Goal: Information Seeking & Learning: Learn about a topic

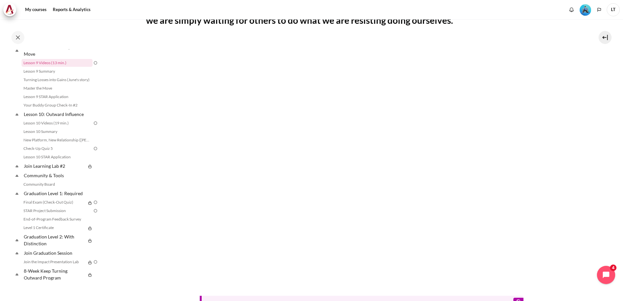
scroll to position [283, 0]
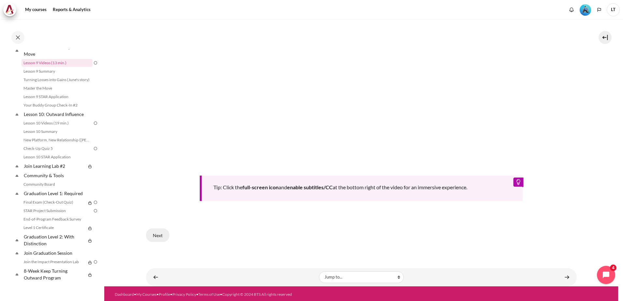
click at [154, 234] on button "Next" at bounding box center [157, 235] width 23 height 14
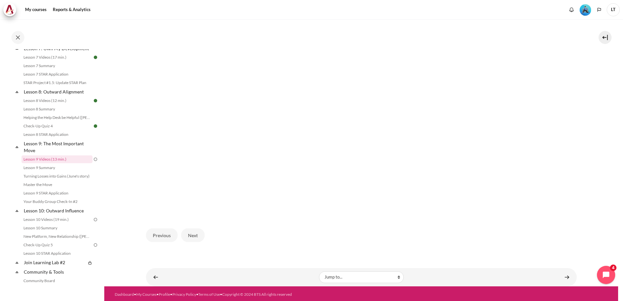
scroll to position [209, 0]
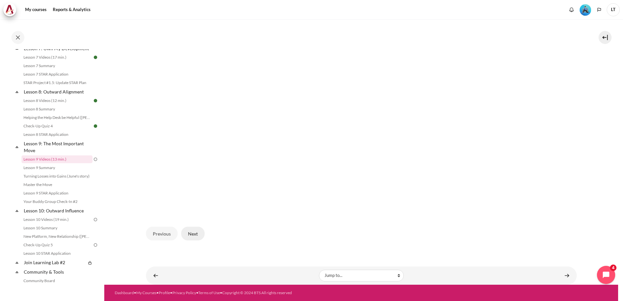
click at [192, 232] on button "Next" at bounding box center [192, 234] width 23 height 14
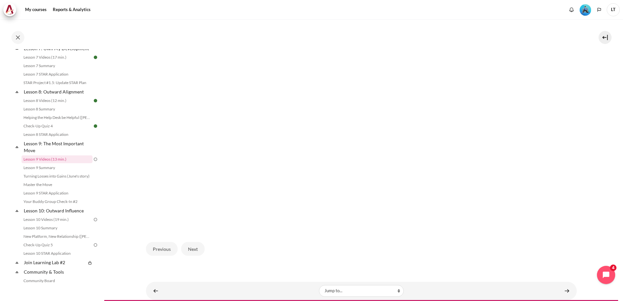
scroll to position [195, 0]
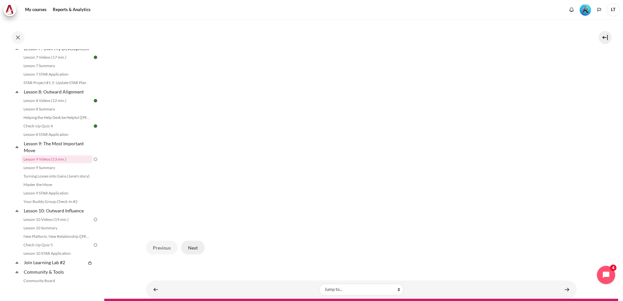
click at [194, 244] on button "Next" at bounding box center [192, 248] width 23 height 14
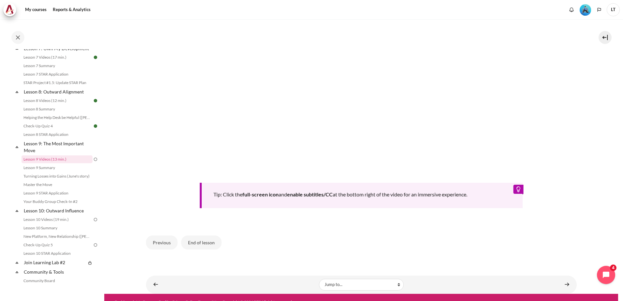
scroll to position [293, 0]
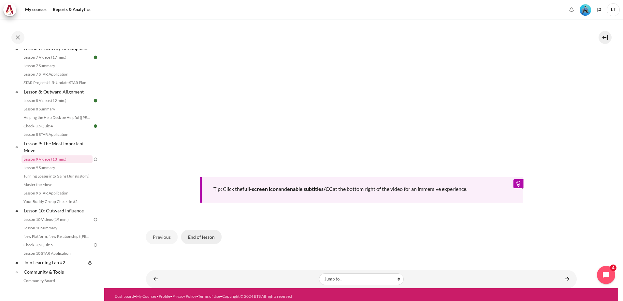
click at [206, 232] on button "End of lesson" at bounding box center [201, 237] width 40 height 14
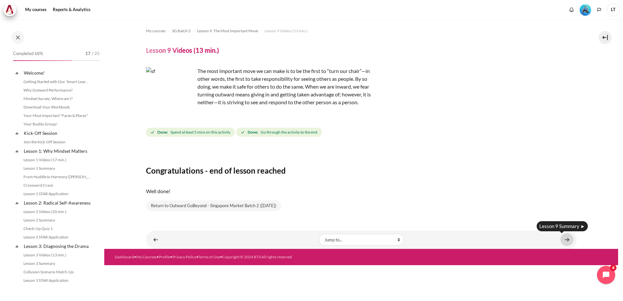
scroll to position [454, 0]
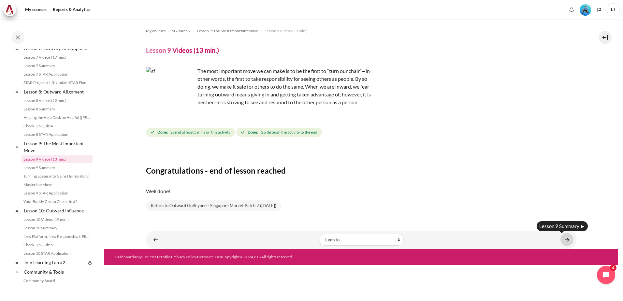
click at [568, 239] on link "Content" at bounding box center [566, 239] width 13 height 13
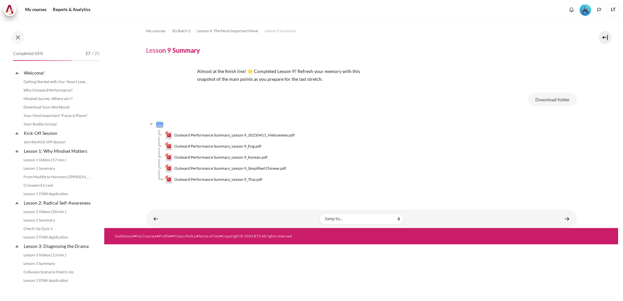
scroll to position [462, 0]
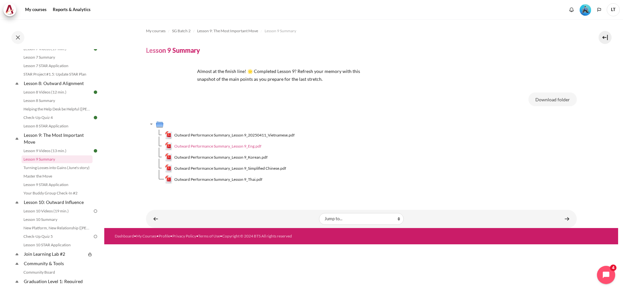
click at [243, 148] on span "Outward Performance Summary_Lesson 9_Eng.pdf" at bounding box center [217, 146] width 87 height 6
drag, startPoint x: 569, startPoint y: 219, endPoint x: 546, endPoint y: 236, distance: 28.1
click at [569, 219] on link "Content" at bounding box center [566, 218] width 13 height 13
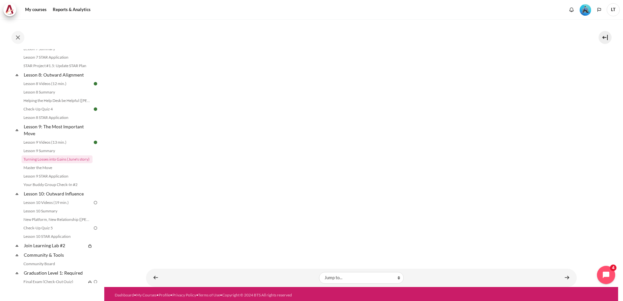
scroll to position [146, 0]
click at [565, 275] on link "Content" at bounding box center [566, 277] width 13 height 13
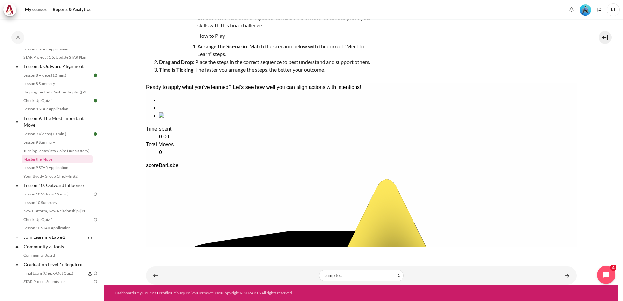
scroll to position [29, 0]
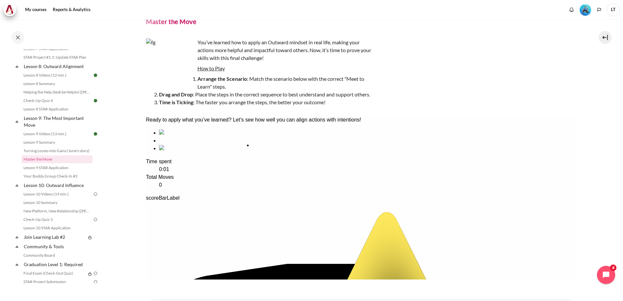
drag, startPoint x: 181, startPoint y: 181, endPoint x: 275, endPoint y: 183, distance: 93.2
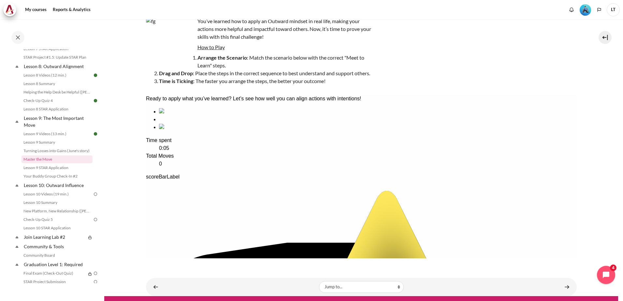
scroll to position [61, 0]
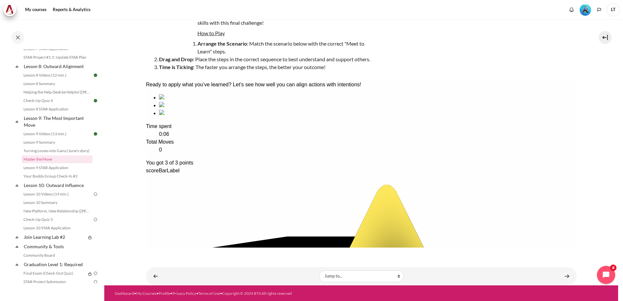
scroll to position [65, 0]
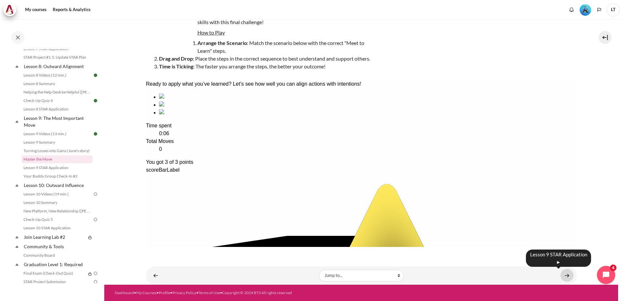
click at [562, 272] on link "Content" at bounding box center [566, 275] width 13 height 13
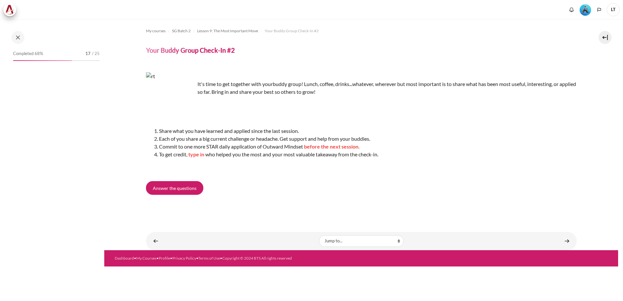
scroll to position [496, 0]
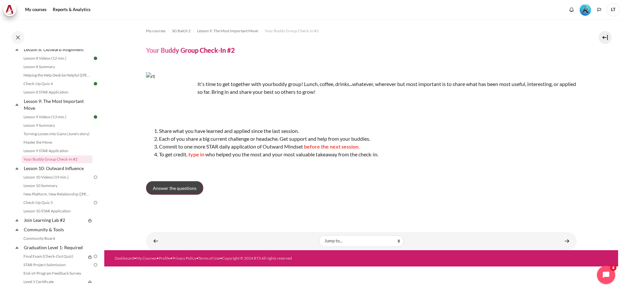
click at [179, 185] on span "Answer the questions" at bounding box center [175, 188] width 44 height 7
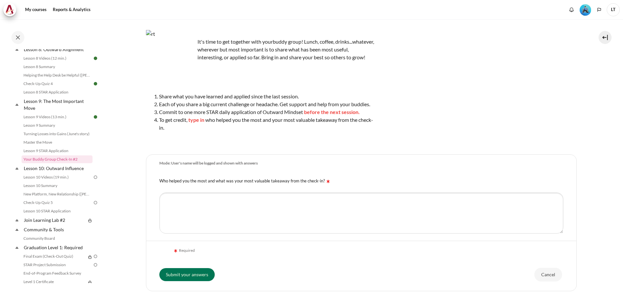
scroll to position [89, 0]
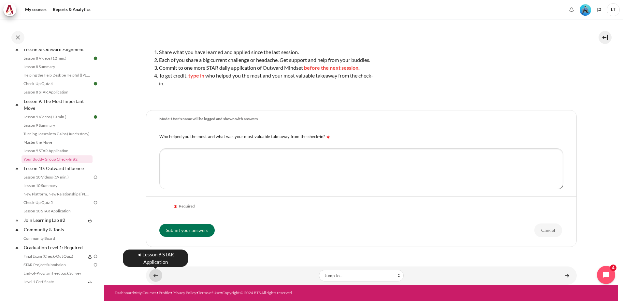
click at [153, 277] on link "Content" at bounding box center [155, 275] width 13 height 13
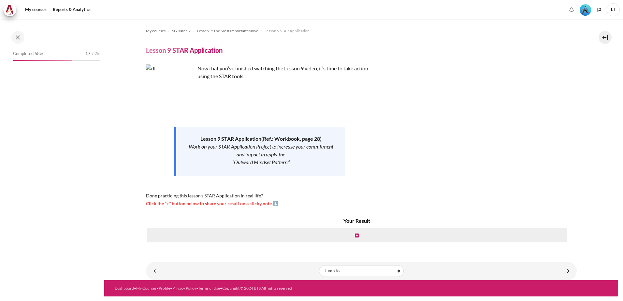
scroll to position [487, 0]
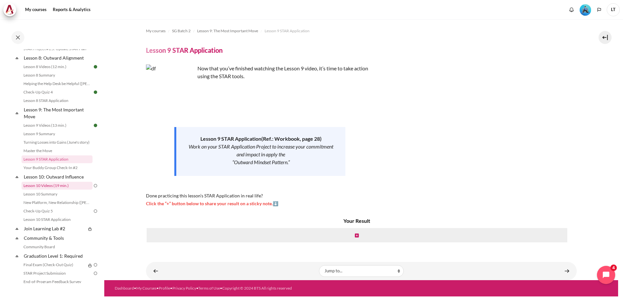
click at [58, 190] on link "Lesson 10 Videos (19 min.)" at bounding box center [57, 186] width 71 height 8
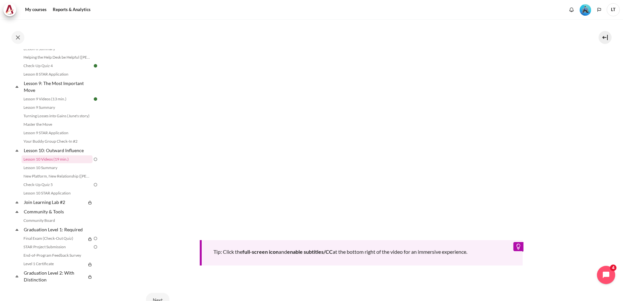
scroll to position [261, 0]
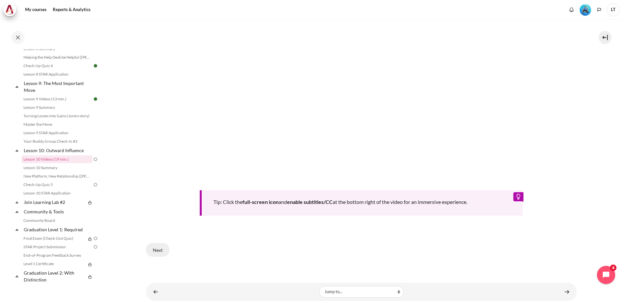
click at [160, 248] on button "Next" at bounding box center [157, 250] width 23 height 14
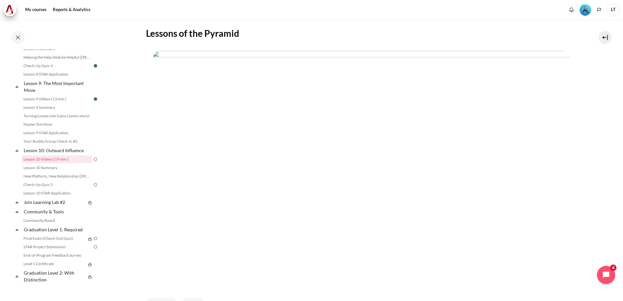
scroll to position [202, 0]
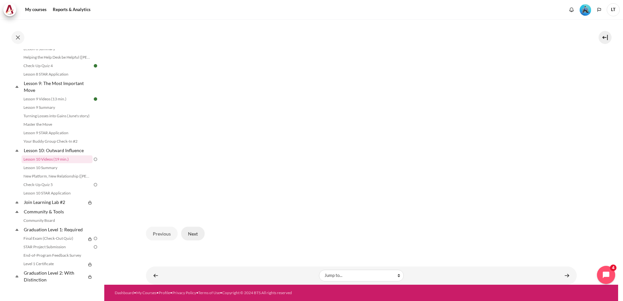
click at [193, 234] on button "Next" at bounding box center [192, 234] width 23 height 14
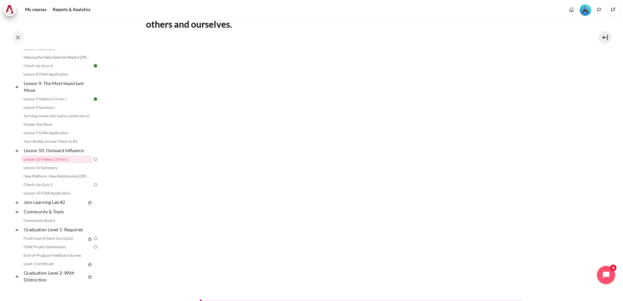
scroll to position [163, 0]
